Goal: Information Seeking & Learning: Learn about a topic

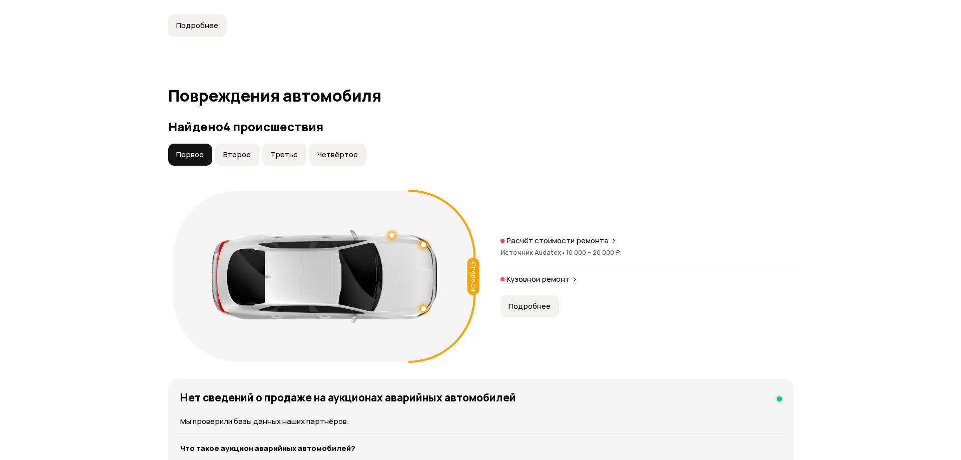
scroll to position [951, 0]
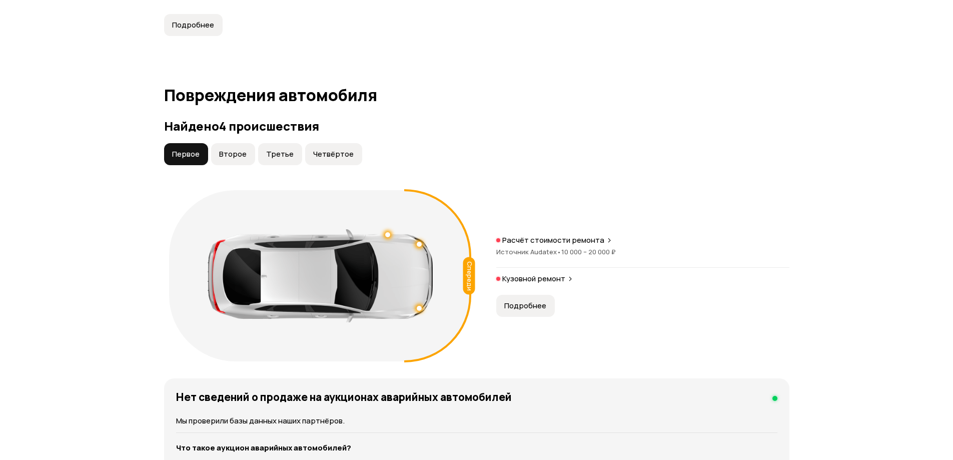
click at [230, 148] on button "Второе" at bounding box center [233, 154] width 44 height 22
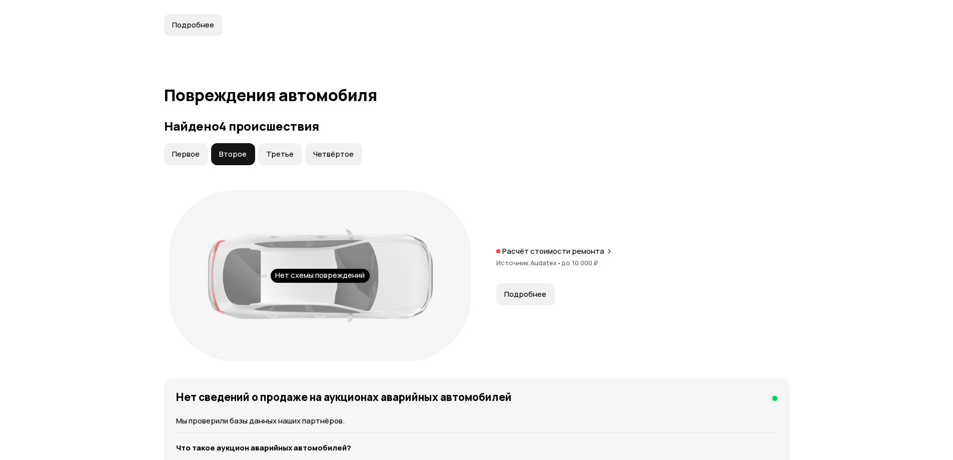
click at [283, 153] on span "Третье" at bounding box center [280, 154] width 28 height 10
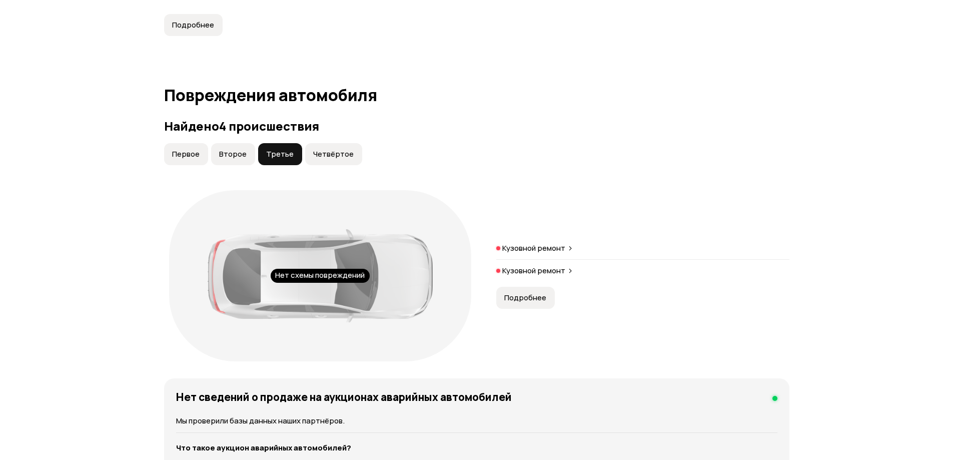
click at [316, 150] on span "Четвёртое" at bounding box center [333, 154] width 41 height 10
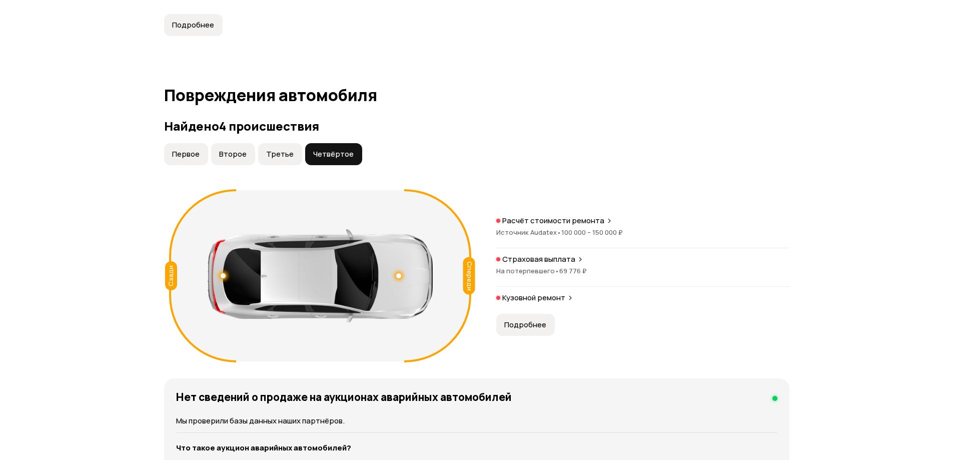
click at [523, 322] on span "Подробнее" at bounding box center [525, 325] width 42 height 10
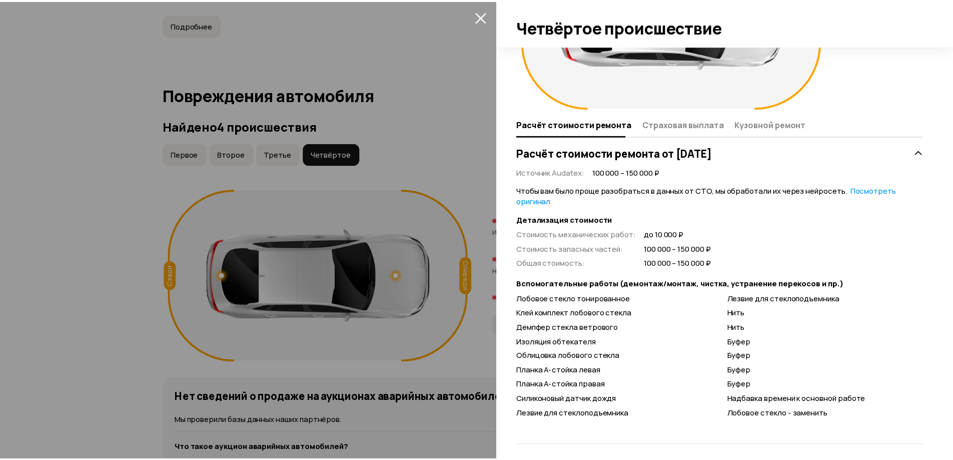
scroll to position [120, 0]
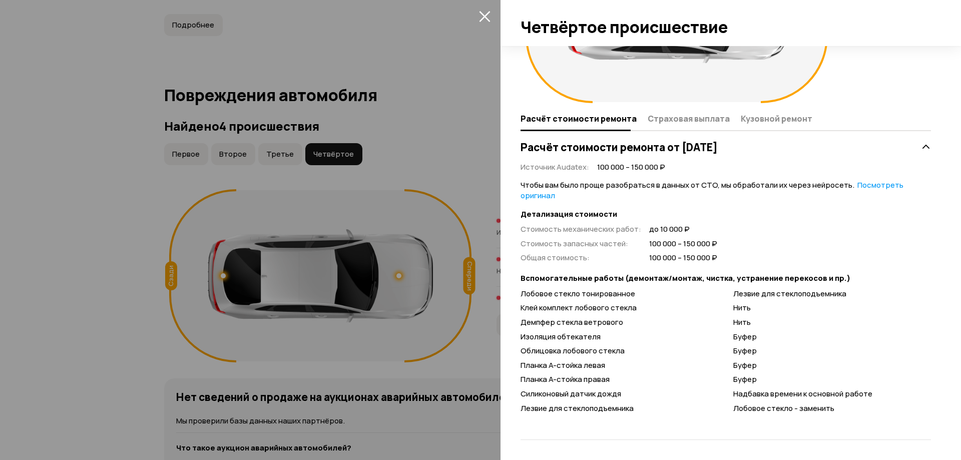
click at [170, 181] on div at bounding box center [480, 230] width 961 height 460
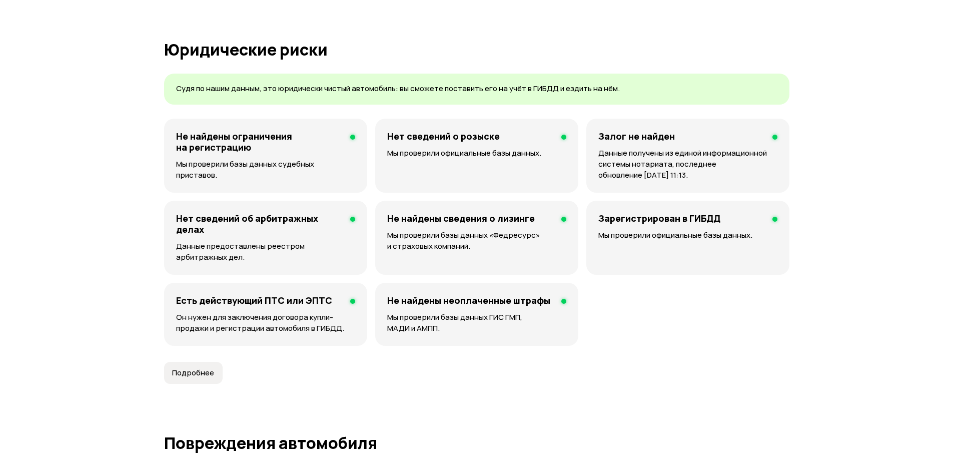
scroll to position [601, 0]
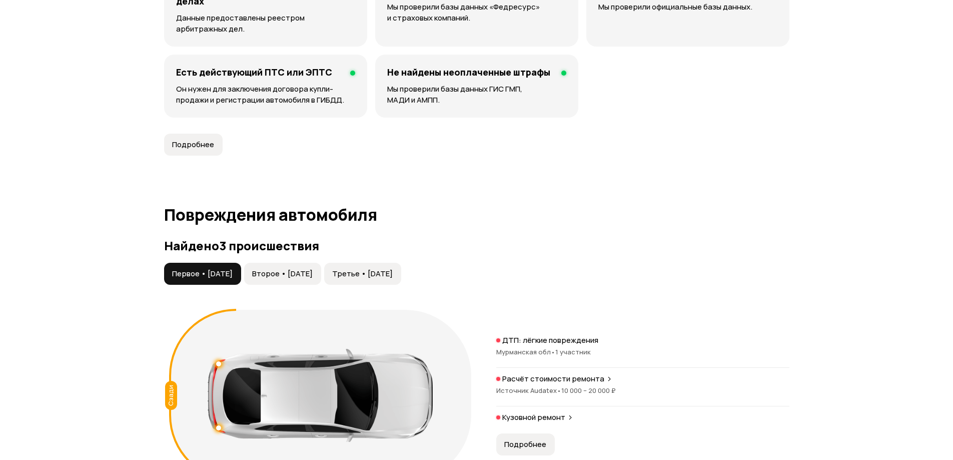
scroll to position [951, 0]
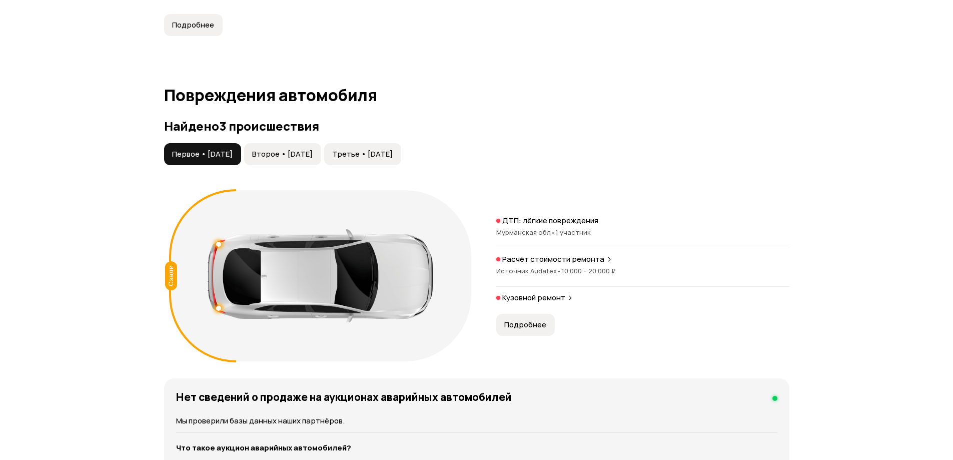
click at [291, 153] on span "Второе • [DATE]" at bounding box center [282, 154] width 61 height 10
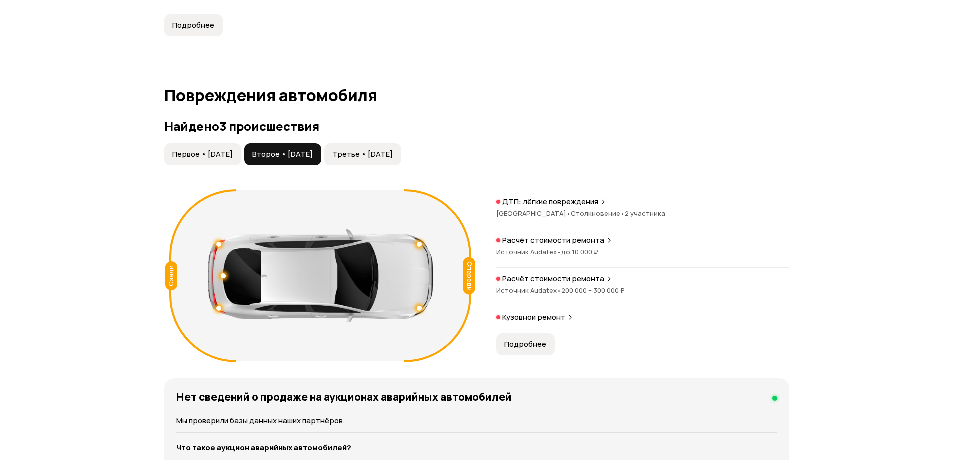
click at [370, 151] on span "Третье • [DATE]" at bounding box center [362, 154] width 61 height 10
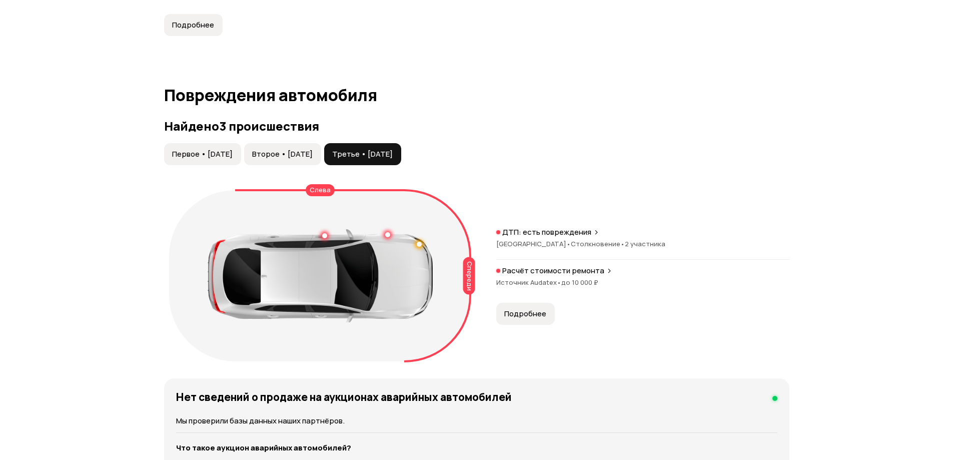
click at [287, 147] on button "Второе • [DATE]" at bounding box center [282, 154] width 77 height 22
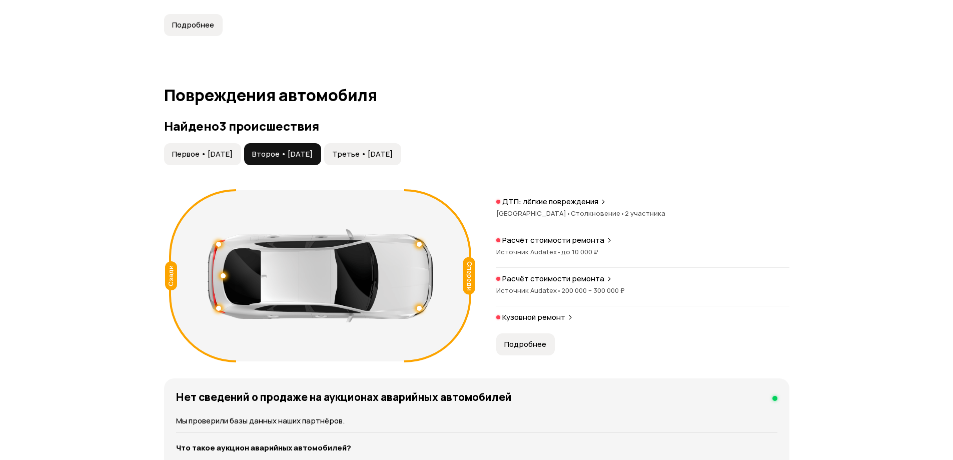
click at [215, 147] on button "Первое • [DATE]" at bounding box center [202, 154] width 77 height 22
